Goal: Use online tool/utility: Use online tool/utility

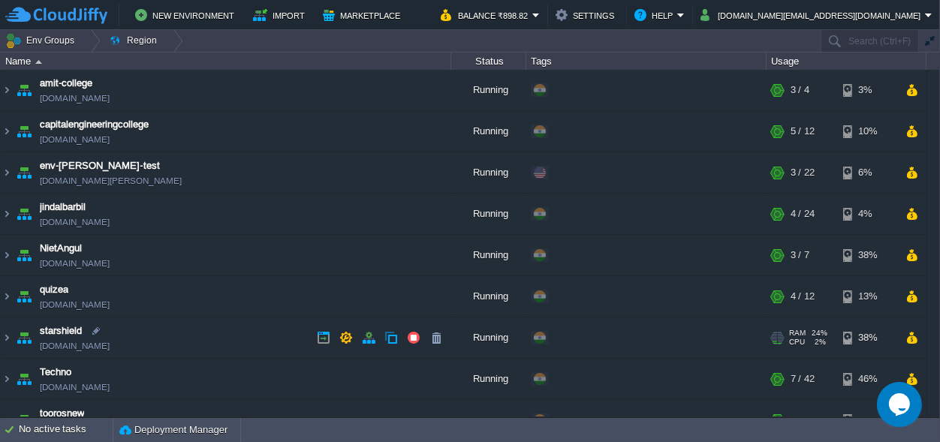
scroll to position [65, 0]
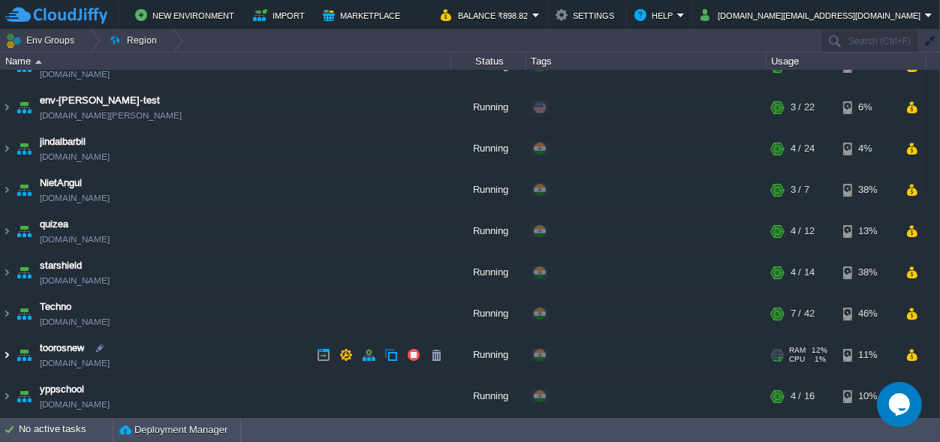
click at [6, 356] on img at bounding box center [7, 355] width 12 height 41
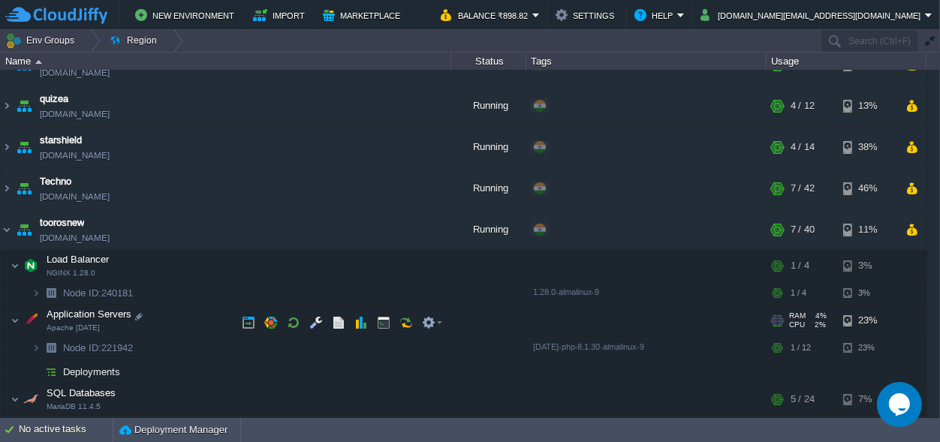
scroll to position [206, 0]
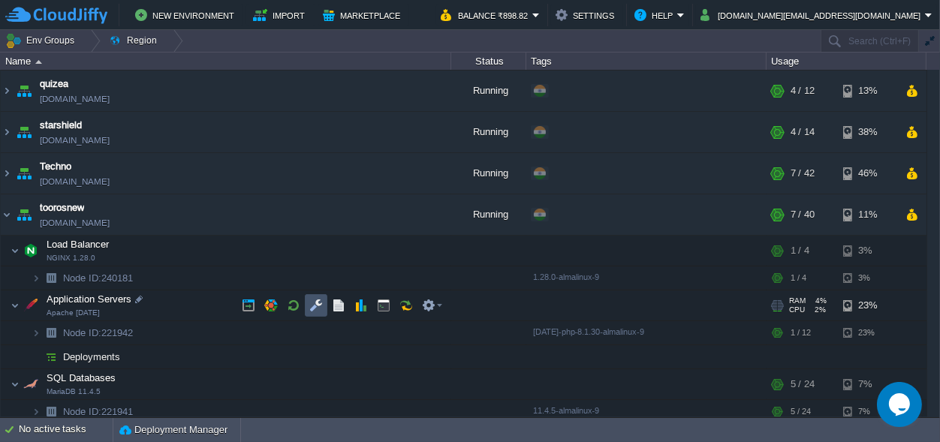
click at [321, 303] on button "button" at bounding box center [316, 306] width 14 height 14
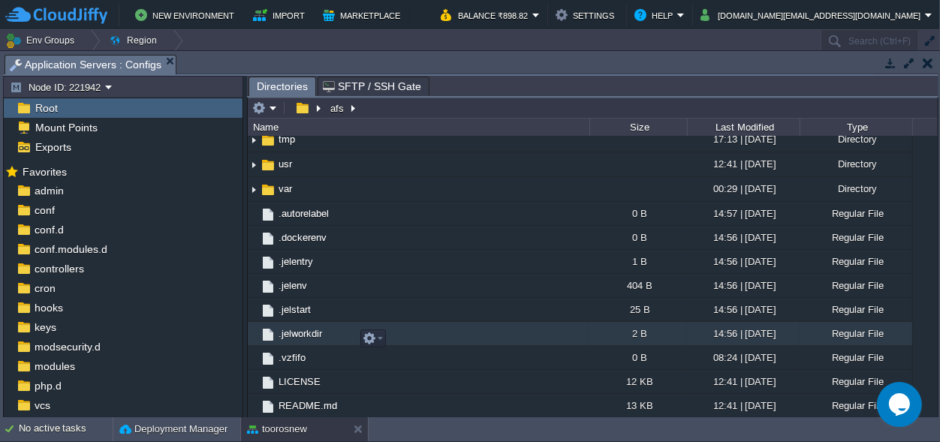
scroll to position [437, 0]
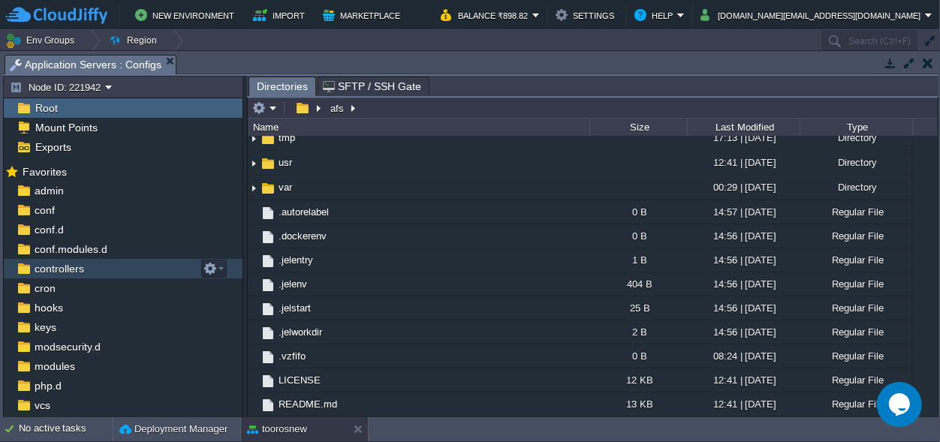
click at [61, 271] on span "controllers" at bounding box center [59, 269] width 55 height 14
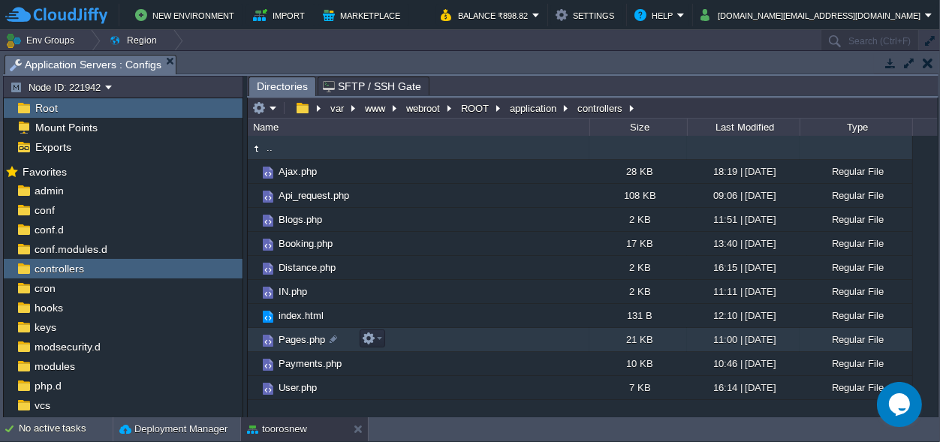
click at [290, 337] on span "Pages.php" at bounding box center [301, 339] width 51 height 13
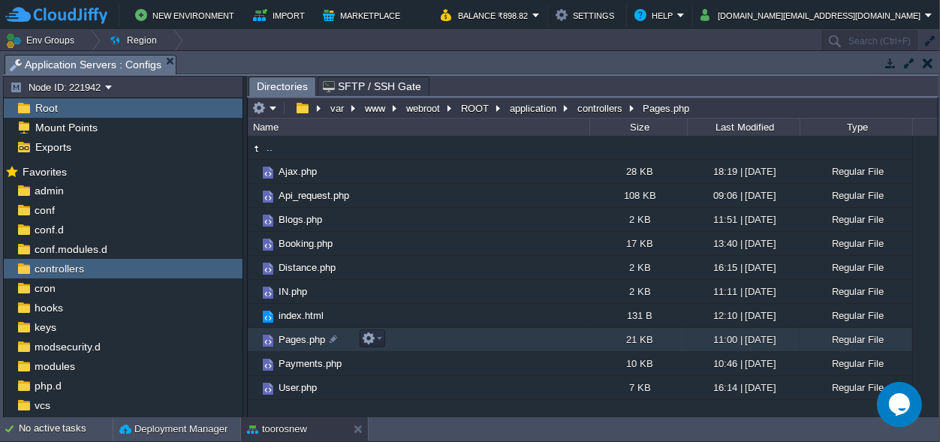
click at [290, 337] on span "Pages.php" at bounding box center [301, 339] width 51 height 13
click at [282, 87] on span "Directories" at bounding box center [282, 86] width 51 height 19
click at [299, 342] on span "Pages.php" at bounding box center [301, 339] width 51 height 13
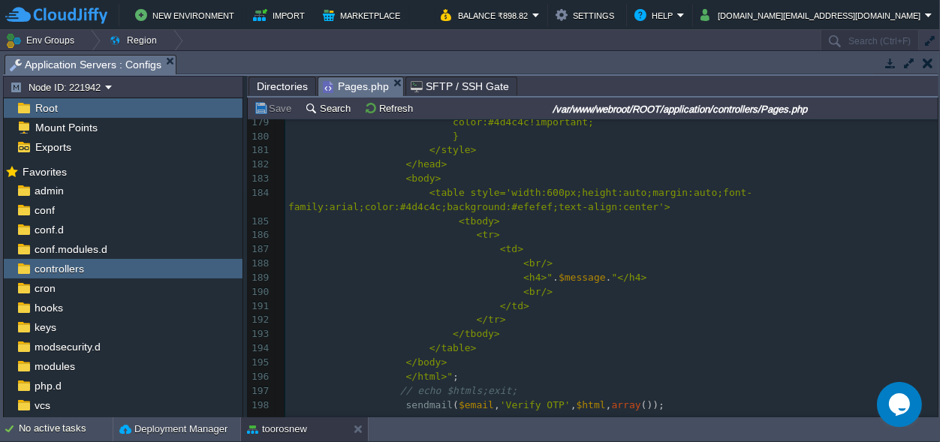
scroll to position [0, 0]
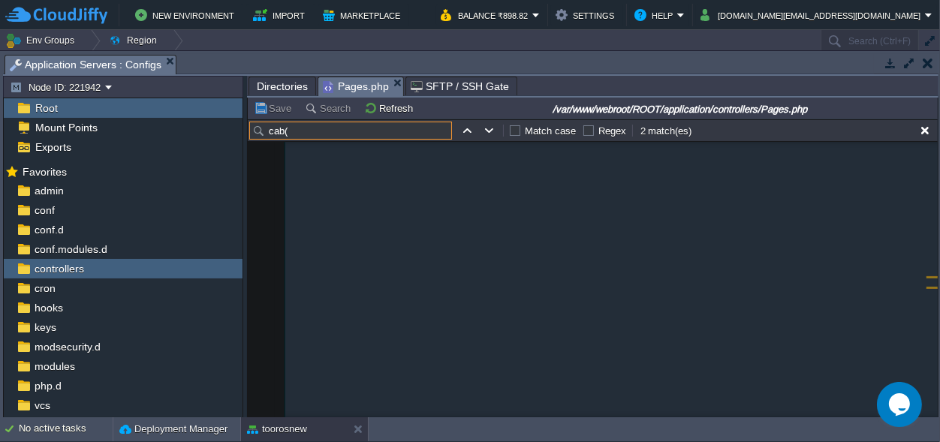
type input "cab()"
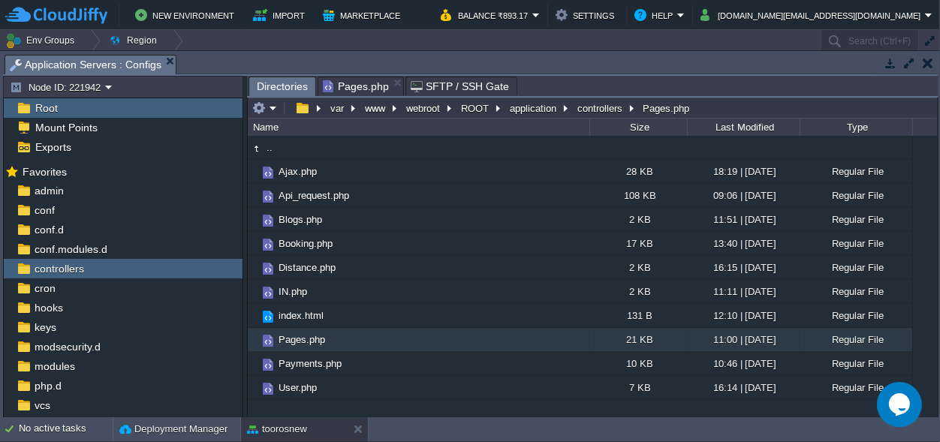
click at [269, 86] on span "Directories" at bounding box center [282, 86] width 51 height 19
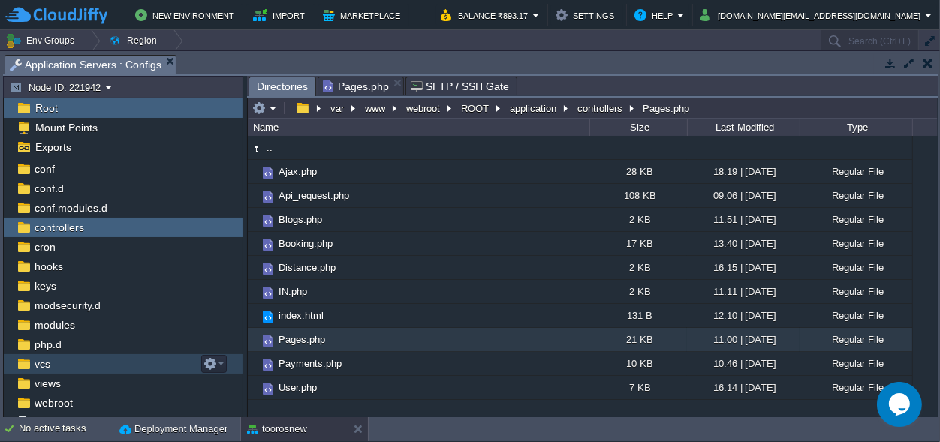
scroll to position [72, 0]
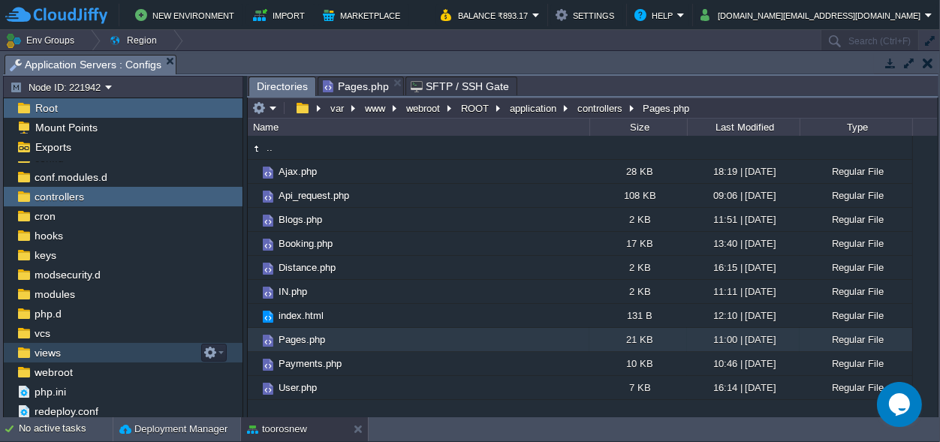
click at [52, 359] on span "views" at bounding box center [48, 353] width 32 height 14
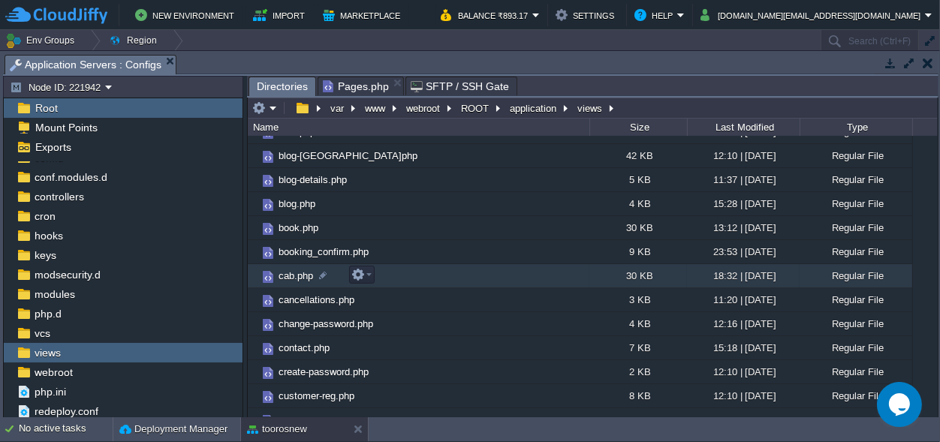
scroll to position [140, 0]
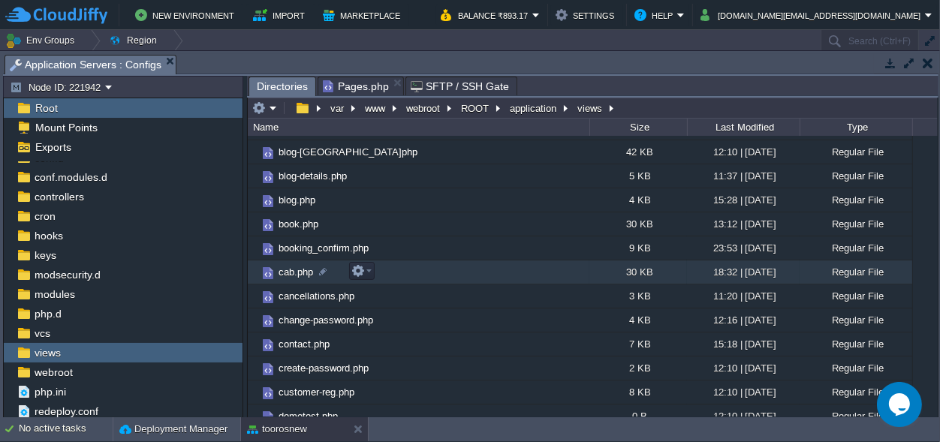
click at [290, 272] on span "cab.php" at bounding box center [295, 272] width 39 height 13
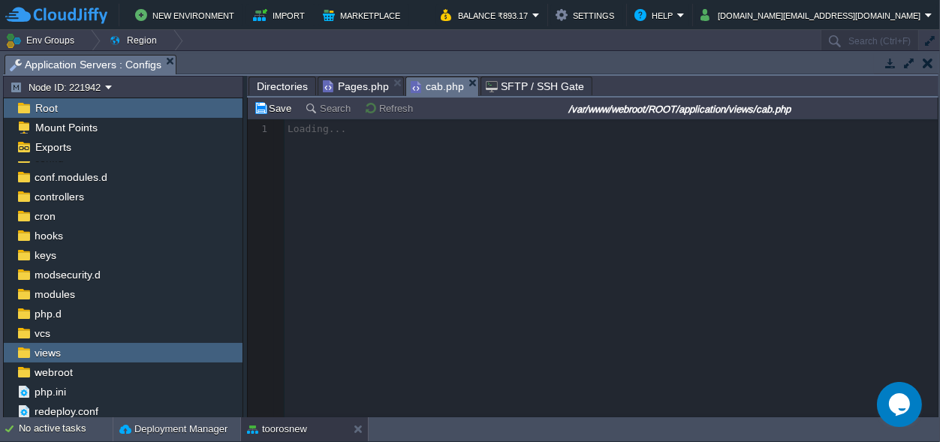
click at [277, 85] on span "Directories" at bounding box center [282, 86] width 51 height 18
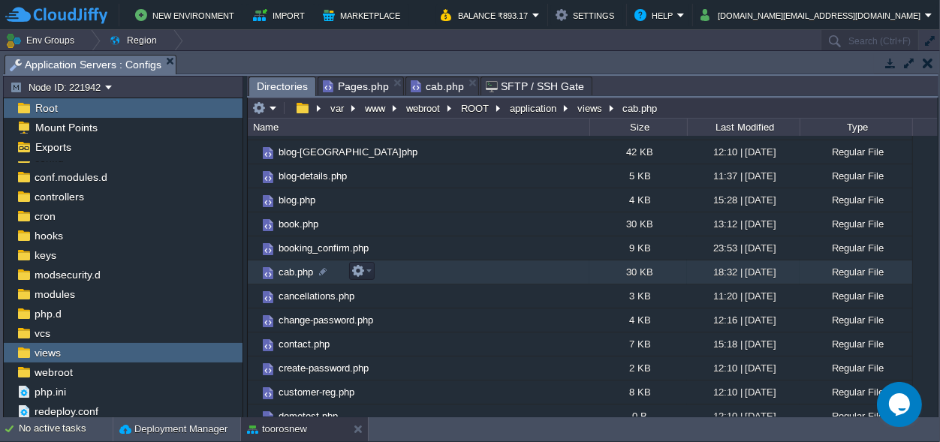
scroll to position [0, 0]
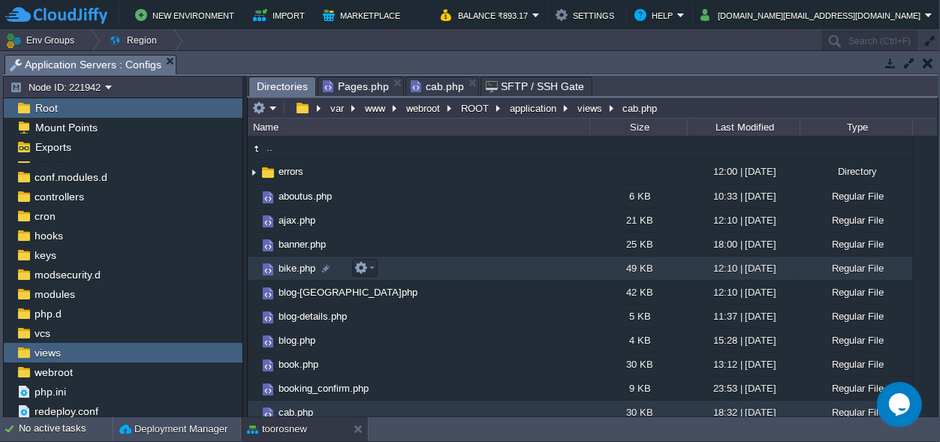
click at [294, 272] on span "bike.php" at bounding box center [296, 268] width 41 height 13
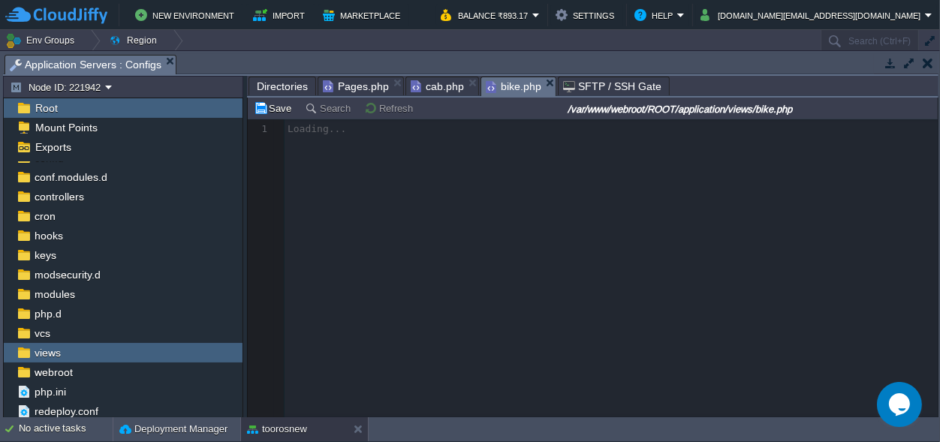
click at [426, 82] on span "cab.php" at bounding box center [437, 86] width 53 height 18
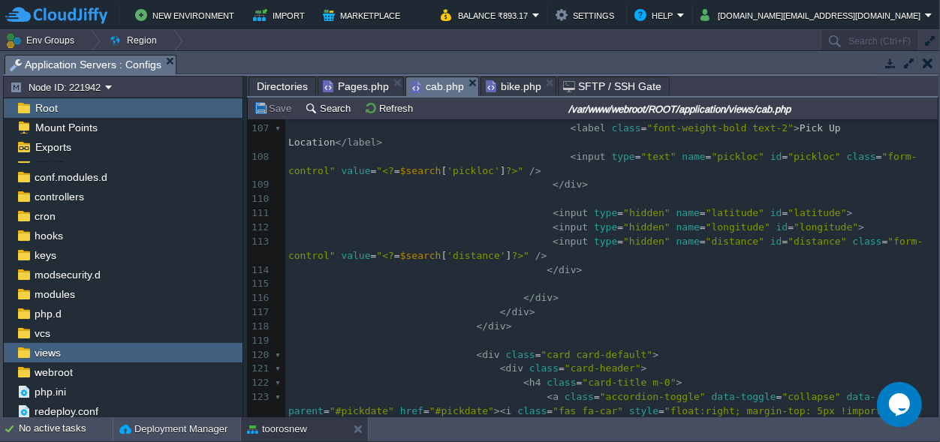
scroll to position [1825, 0]
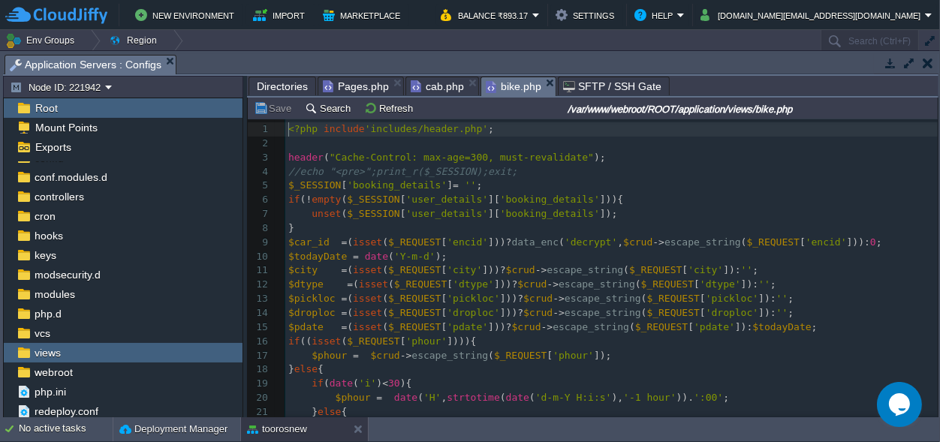
click at [494, 87] on span "bike.php" at bounding box center [514, 86] width 56 height 19
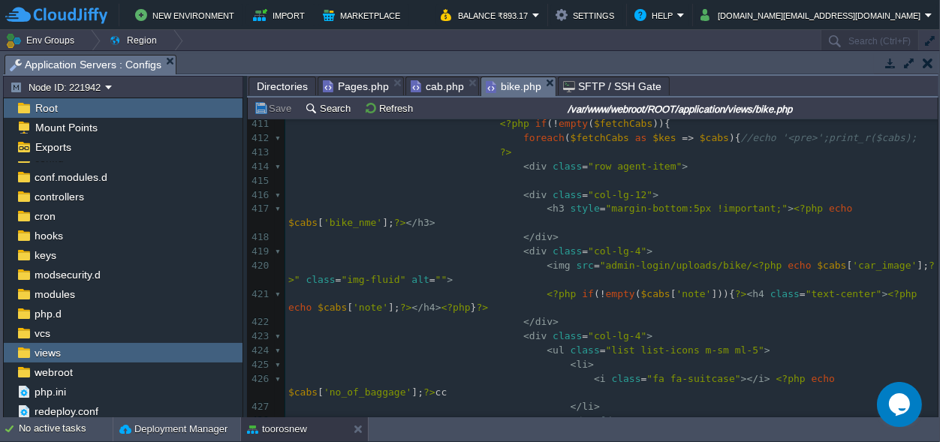
click at [864, 183] on div "842 <?php include 'includes/header.php' ; 385 <div class="card-body"> 386 <div …" at bounding box center [611, 152] width 652 height 919
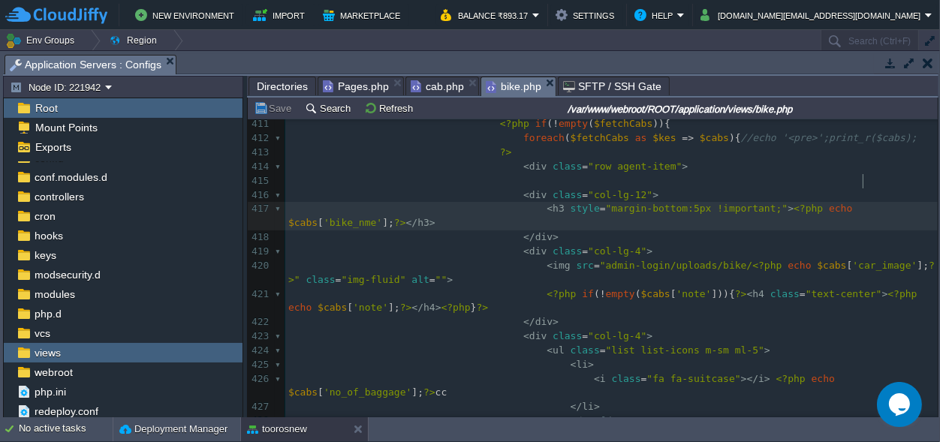
type textarea "bike_nme"
type textarea "$cabs['bike_nme']"
drag, startPoint x: 810, startPoint y: 182, endPoint x: 898, endPoint y: 184, distance: 87.8
click at [424, 85] on span "cab.php" at bounding box center [437, 86] width 53 height 18
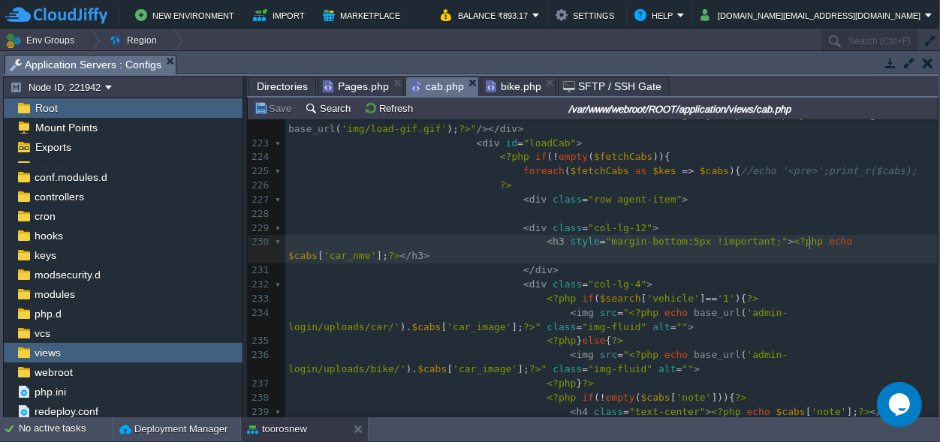
click at [852, 244] on span at bounding box center [855, 241] width 6 height 11
type textarea "?"
type textarea ":"
paste textarea
type textarea "car_nme"
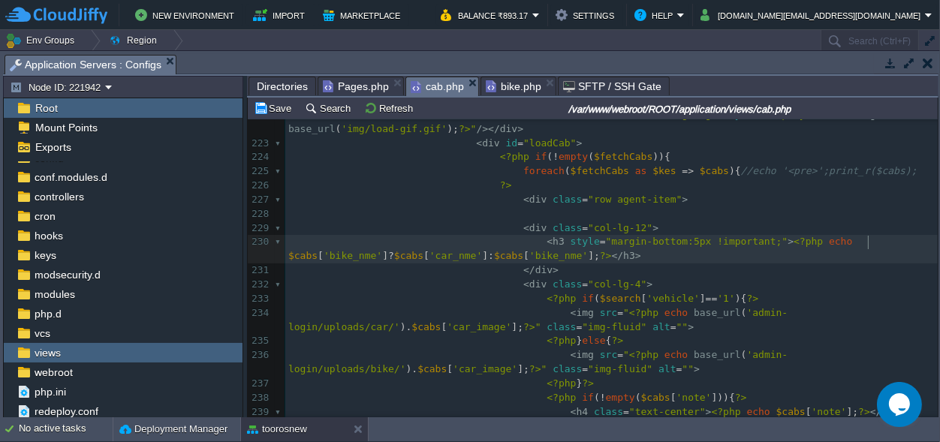
type textarea "bike_nme"
click at [276, 108] on button "Save" at bounding box center [275, 108] width 42 height 14
